Goal: Complete application form

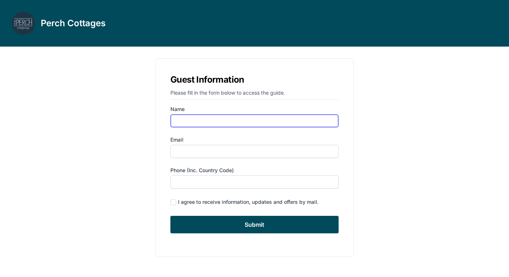
click at [182, 123] on input "Name" at bounding box center [254, 120] width 168 height 13
type input "[PERSON_NAME]"
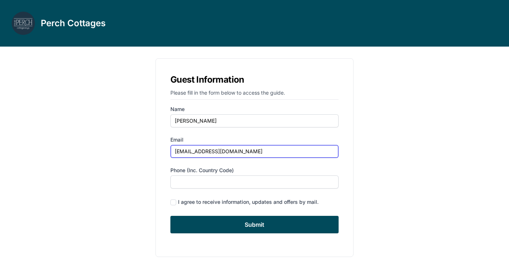
type input "[EMAIL_ADDRESS][DOMAIN_NAME]"
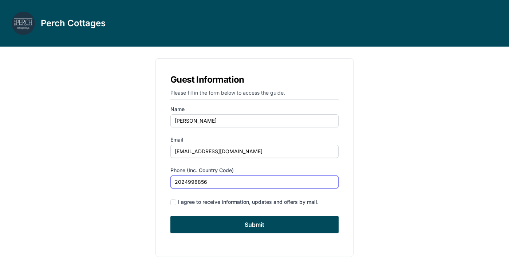
click at [175, 181] on input "2024998856" at bounding box center [254, 181] width 168 height 13
type input "0012024998856"
click at [176, 205] on div "I agree to receive information, updates and offers by mail." at bounding box center [254, 202] width 168 height 10
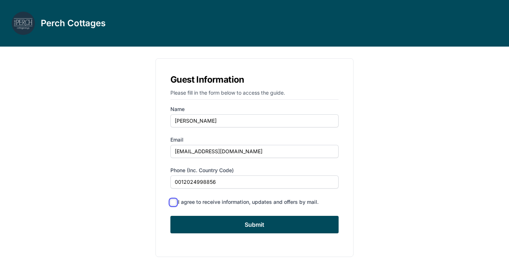
click at [172, 202] on input "checkbox" at bounding box center [173, 202] width 6 height 6
checkbox input "true"
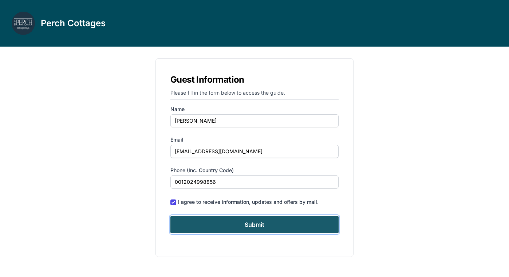
click at [194, 221] on input "Submit" at bounding box center [254, 224] width 168 height 17
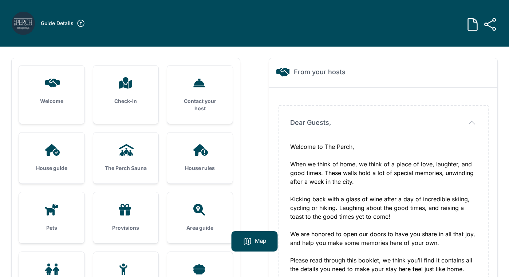
click at [57, 91] on div "Welcome" at bounding box center [52, 91] width 66 height 51
click at [117, 94] on div "Check-in" at bounding box center [126, 91] width 66 height 51
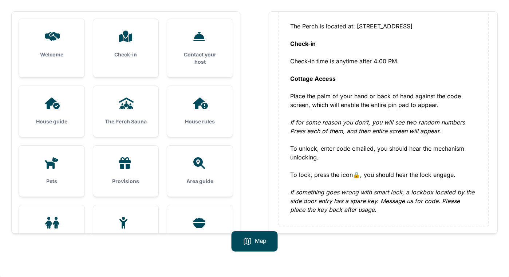
scroll to position [84, 0]
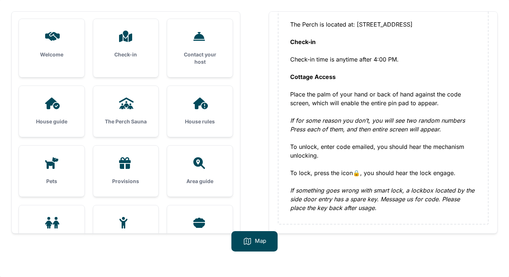
click at [58, 117] on div "House guide" at bounding box center [52, 111] width 66 height 51
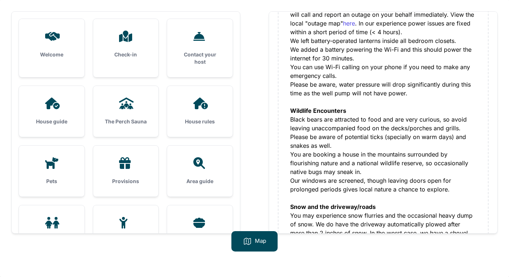
scroll to position [268, 0]
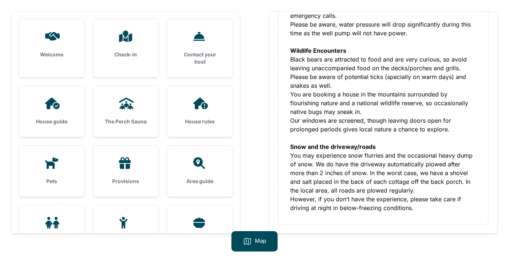
click at [65, 108] on div at bounding box center [52, 104] width 42 height 12
click at [116, 106] on div at bounding box center [126, 104] width 42 height 12
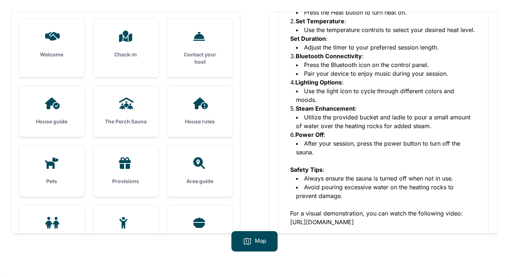
scroll to position [282, 0]
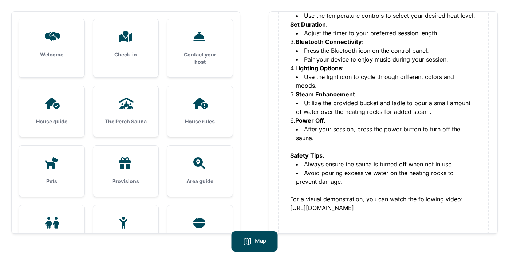
click at [196, 122] on h3 "House rules" at bounding box center [200, 121] width 42 height 7
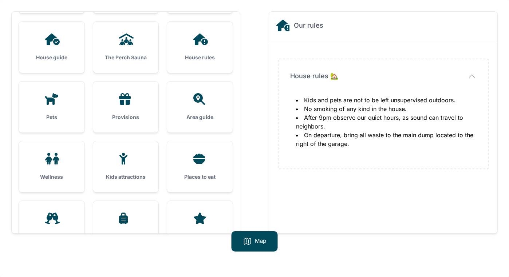
scroll to position [67, 0]
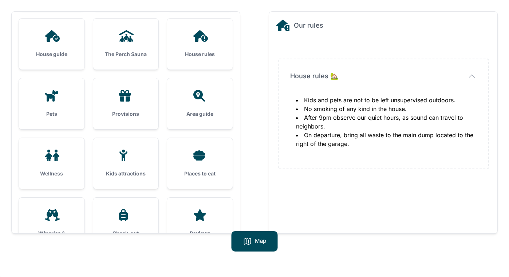
click at [114, 106] on div "Provisions" at bounding box center [126, 103] width 66 height 51
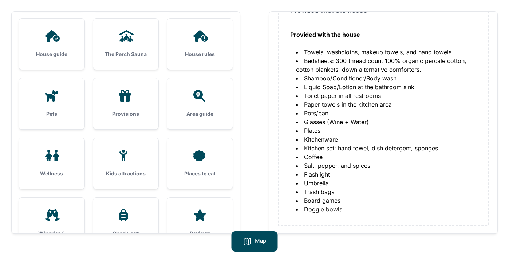
scroll to position [67, 0]
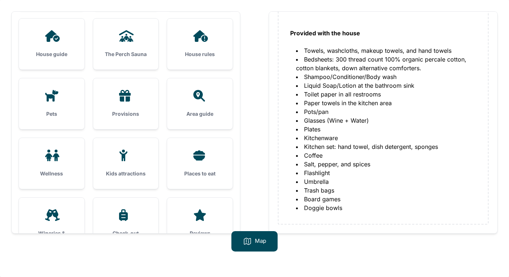
click at [185, 122] on div "Area guide" at bounding box center [200, 103] width 66 height 51
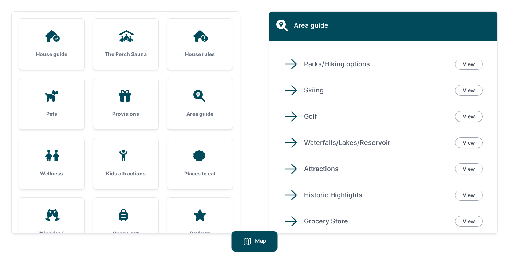
scroll to position [97, 0]
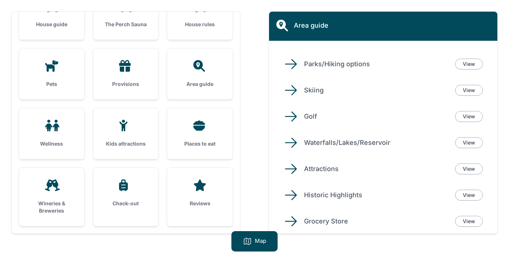
click at [60, 128] on icon at bounding box center [51, 126] width 17 height 12
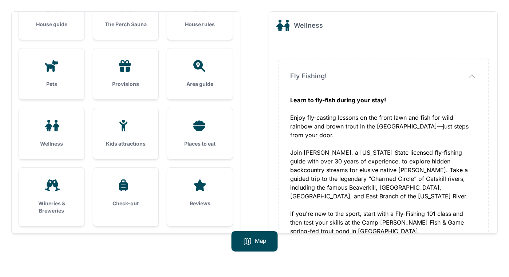
click at [196, 132] on div "Places to eat" at bounding box center [200, 133] width 66 height 51
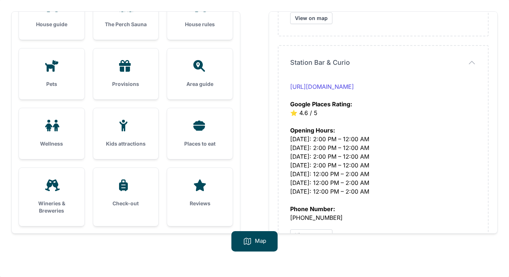
scroll to position [2533, 0]
